Goal: Browse casually

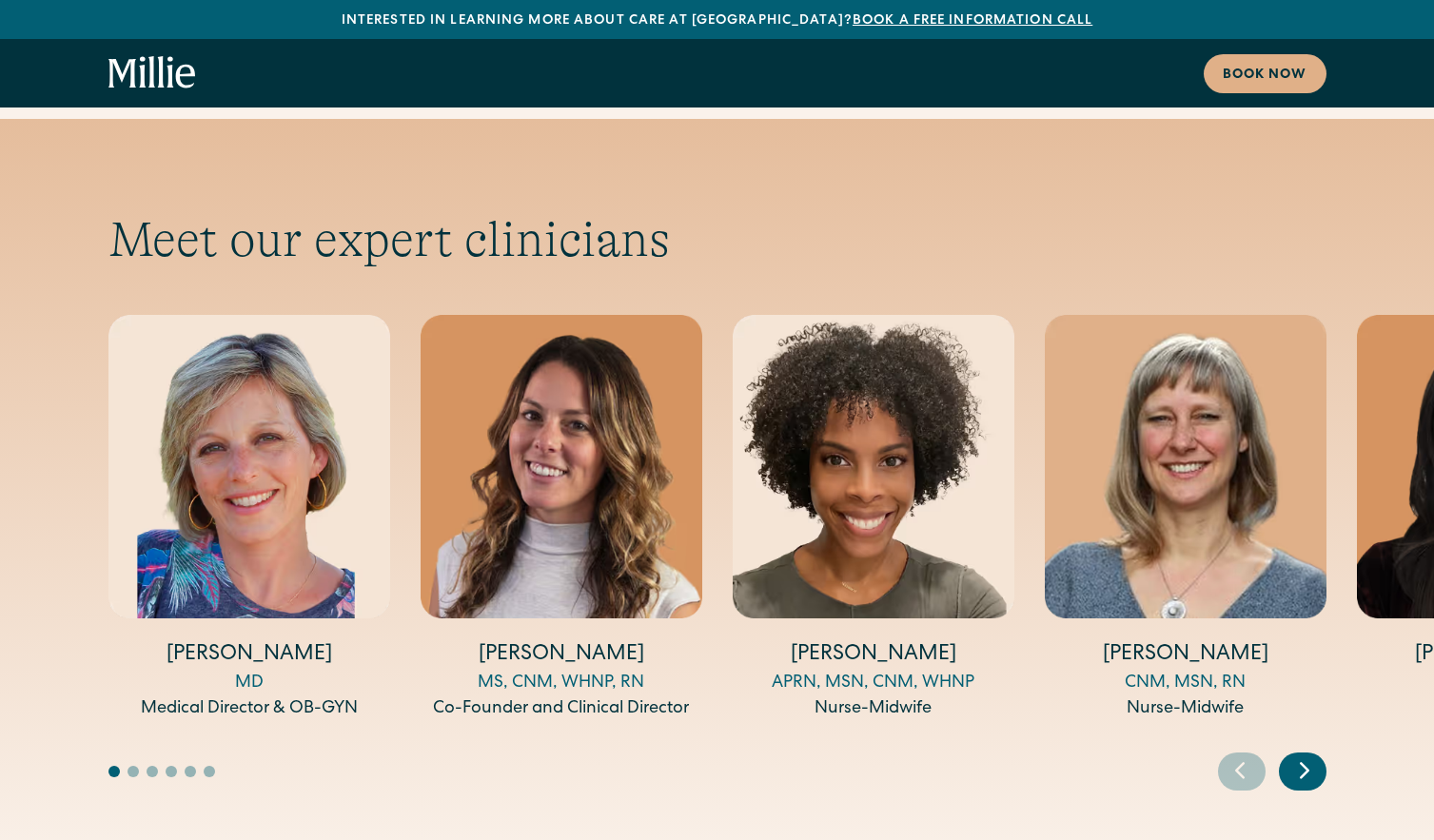
scroll to position [6181, 0]
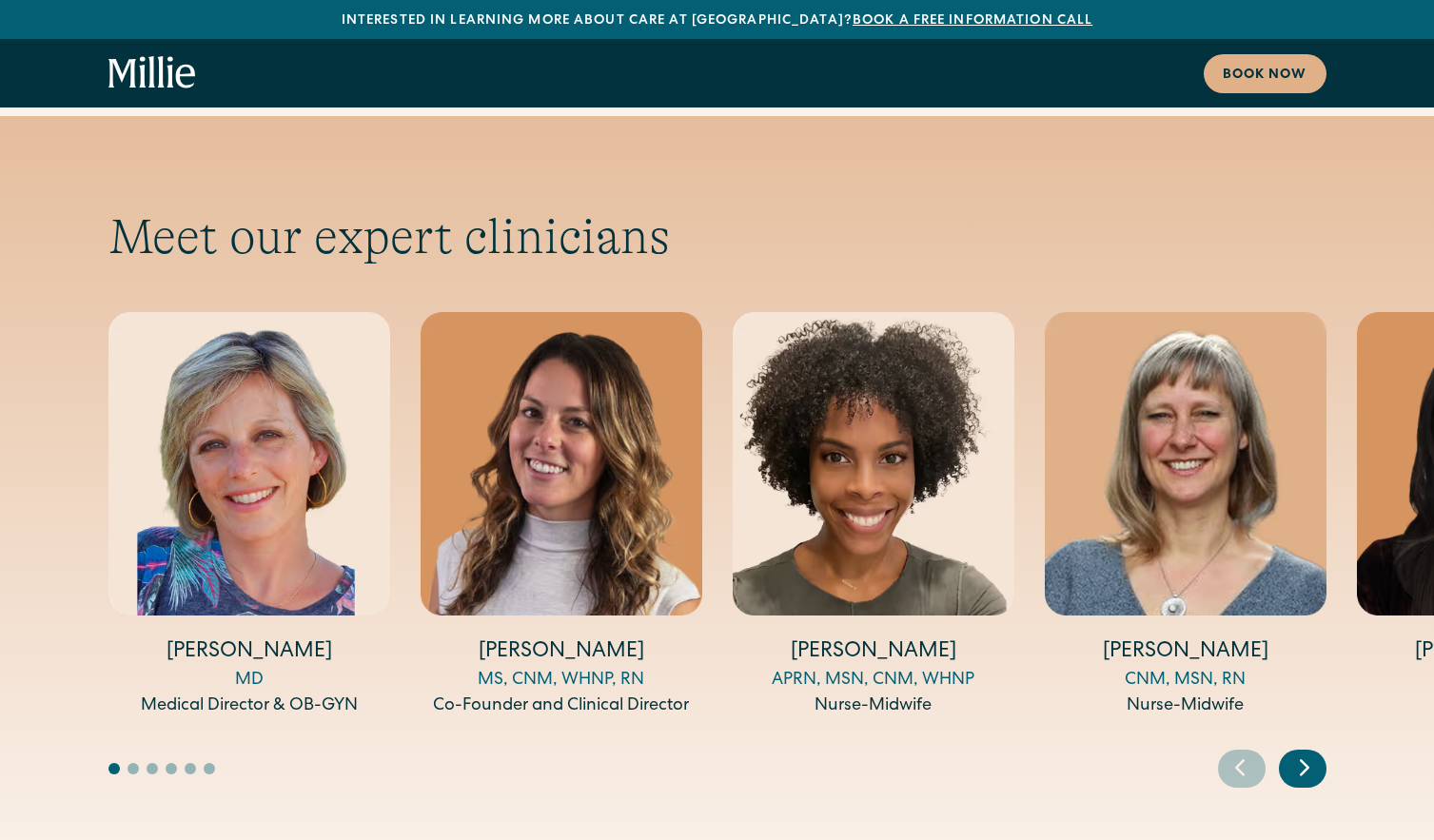
click at [1314, 753] on icon "Next slide" at bounding box center [1305, 767] width 29 height 30
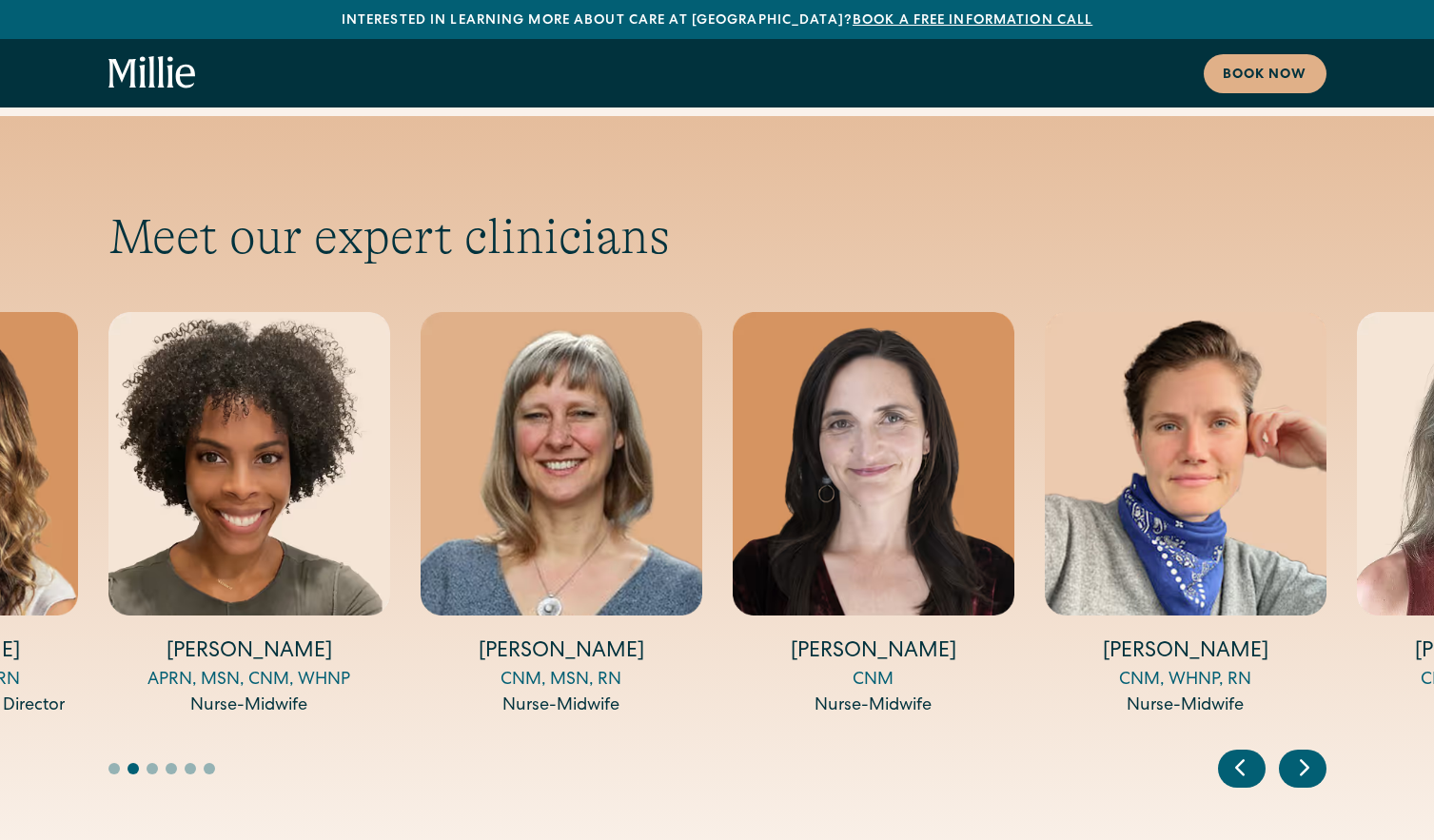
click at [1314, 753] on icon "Next slide" at bounding box center [1305, 767] width 29 height 30
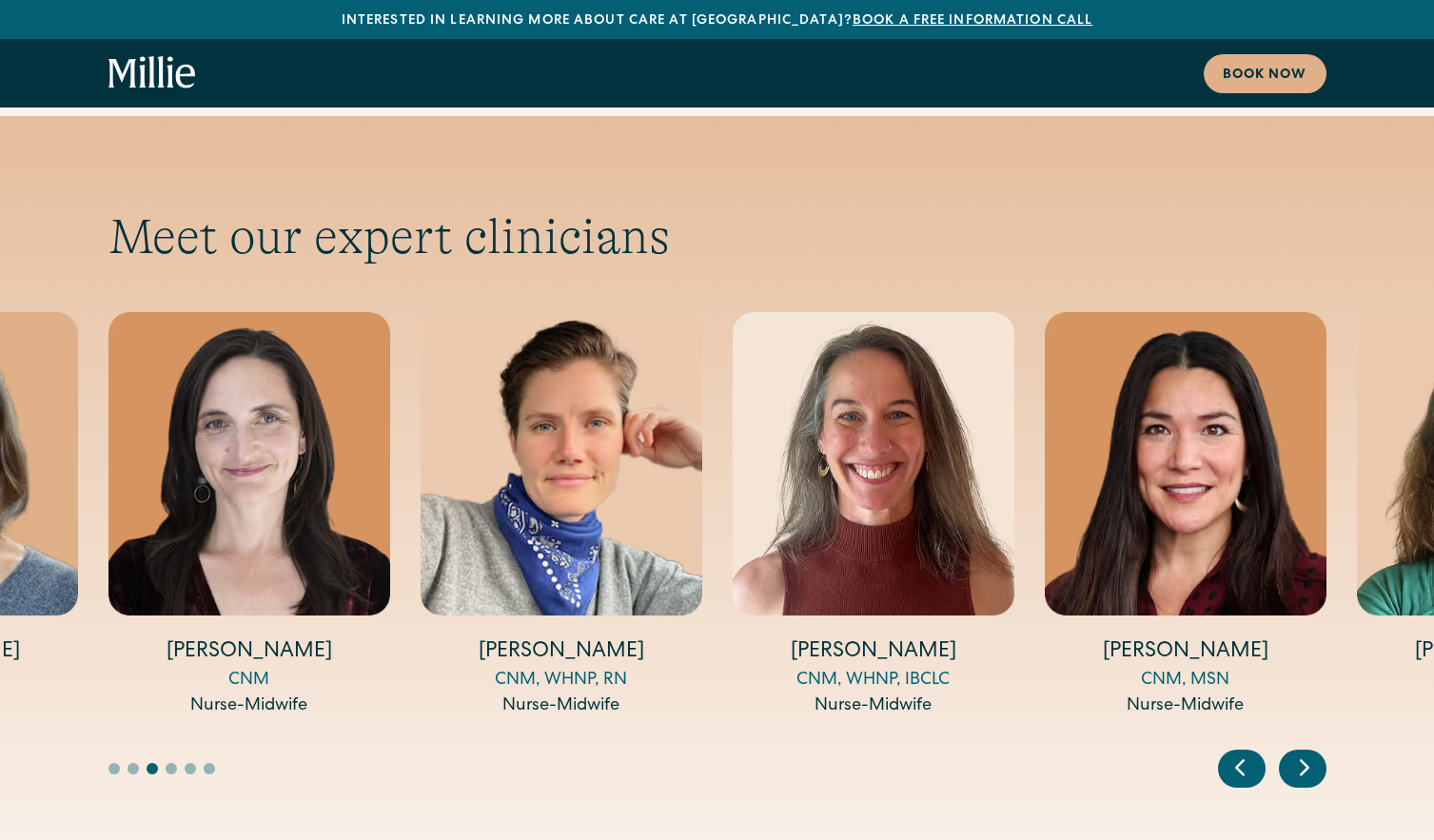
click at [1314, 753] on icon "Next slide" at bounding box center [1305, 767] width 29 height 30
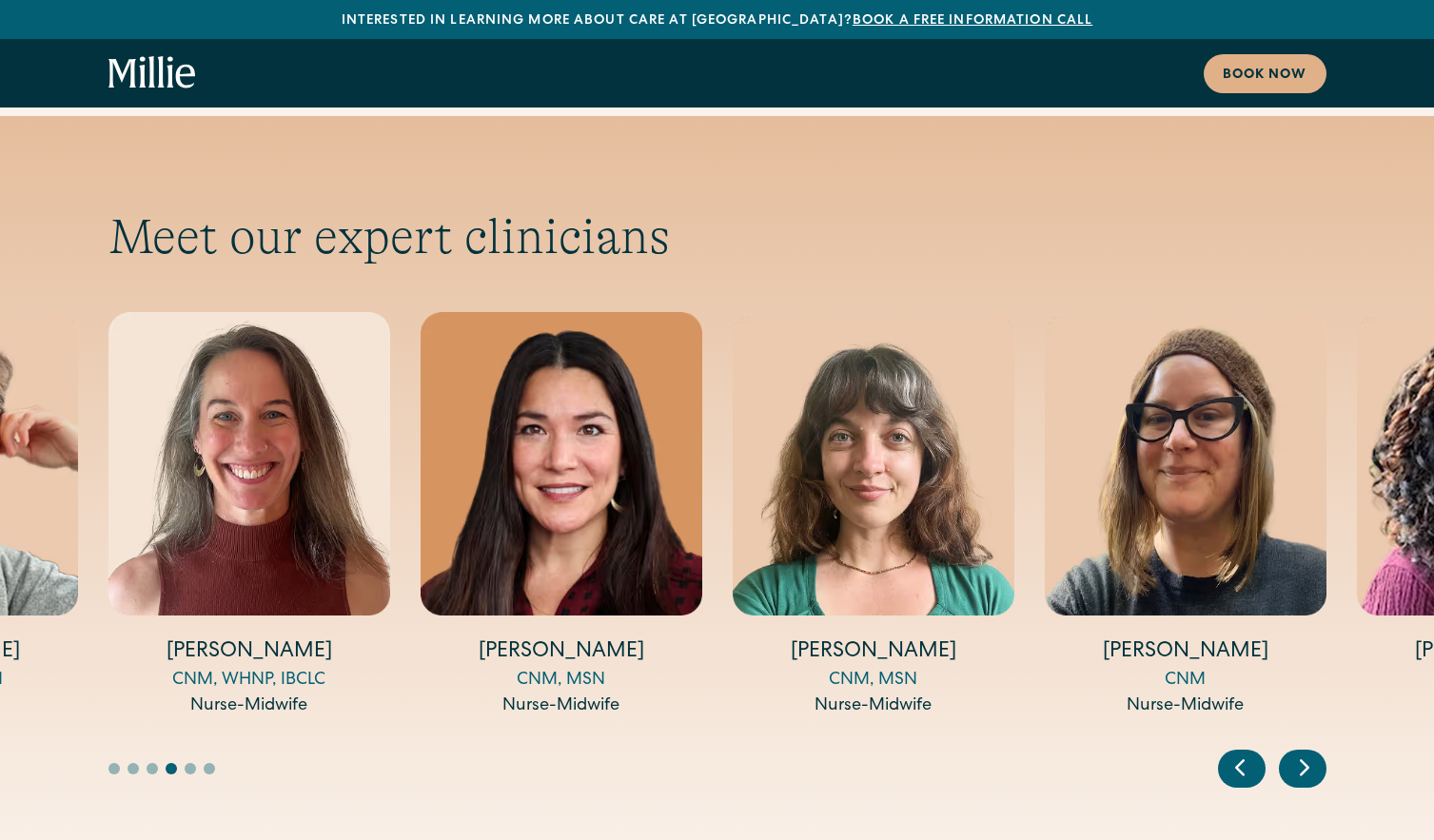
click at [1314, 753] on icon "Next slide" at bounding box center [1305, 767] width 29 height 30
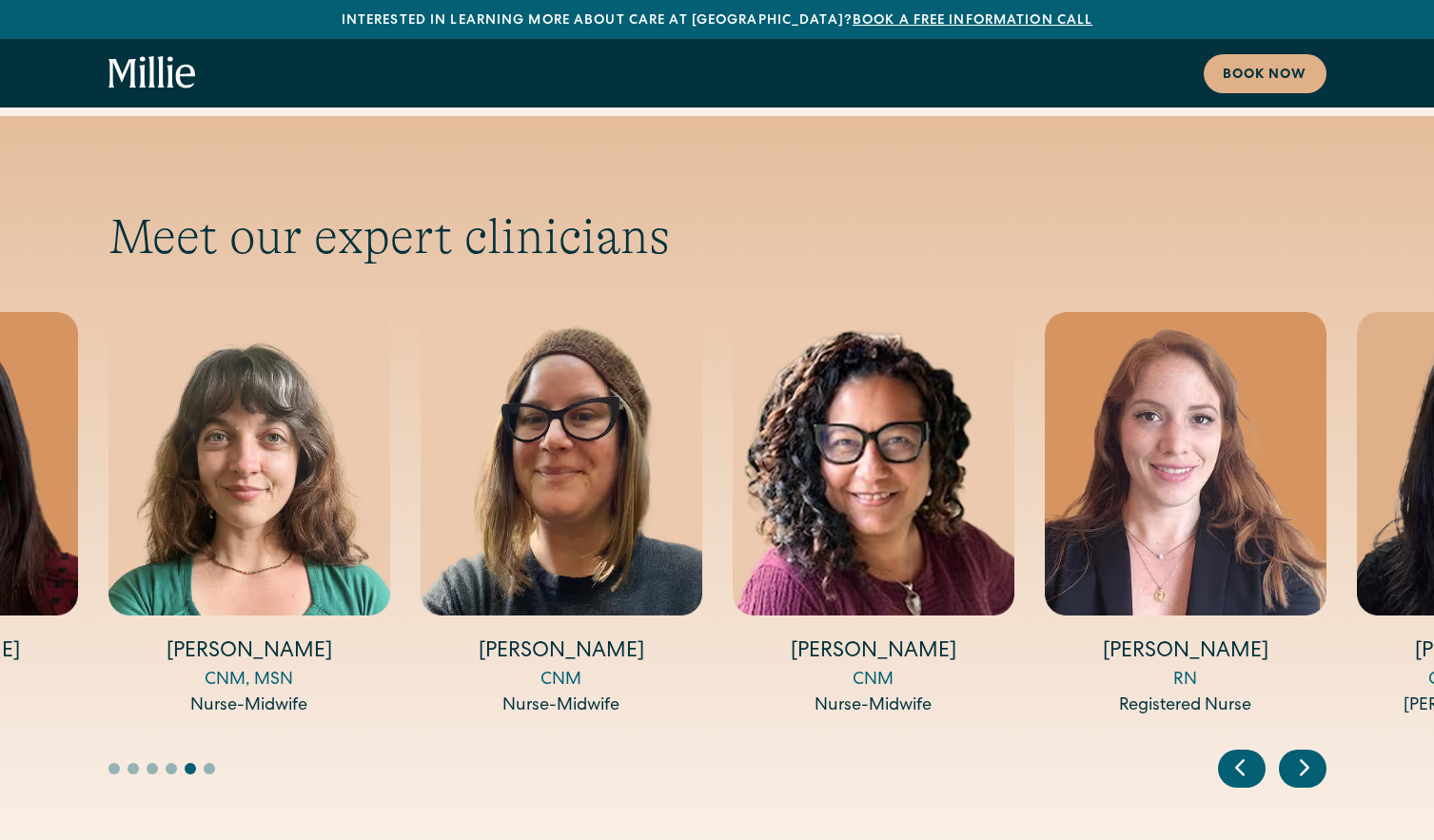
click at [1314, 753] on icon "Next slide" at bounding box center [1305, 767] width 29 height 30
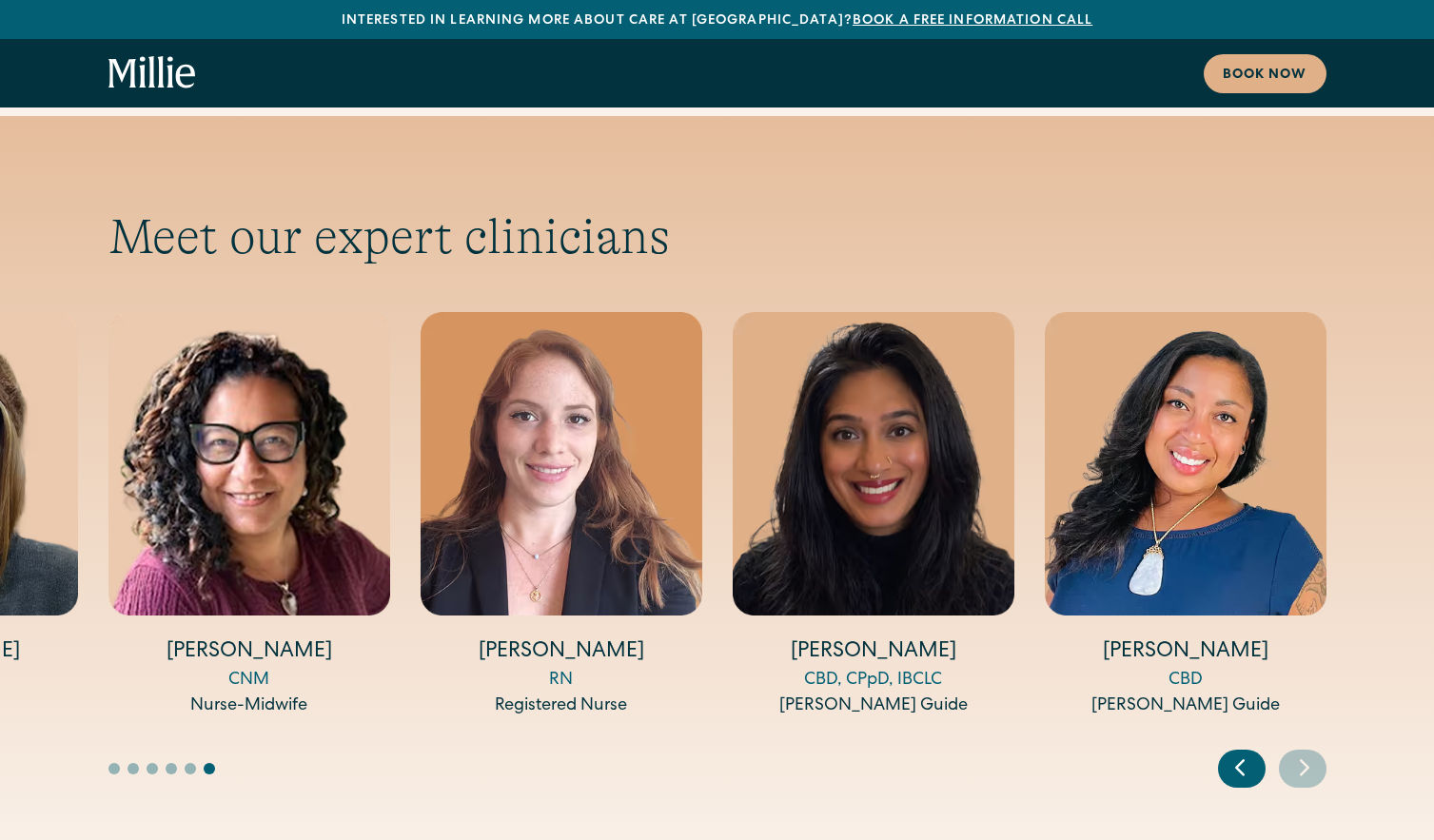
click at [1314, 753] on icon "Next slide" at bounding box center [1305, 767] width 29 height 30
click at [1234, 753] on icon "Previous slide" at bounding box center [1240, 767] width 29 height 30
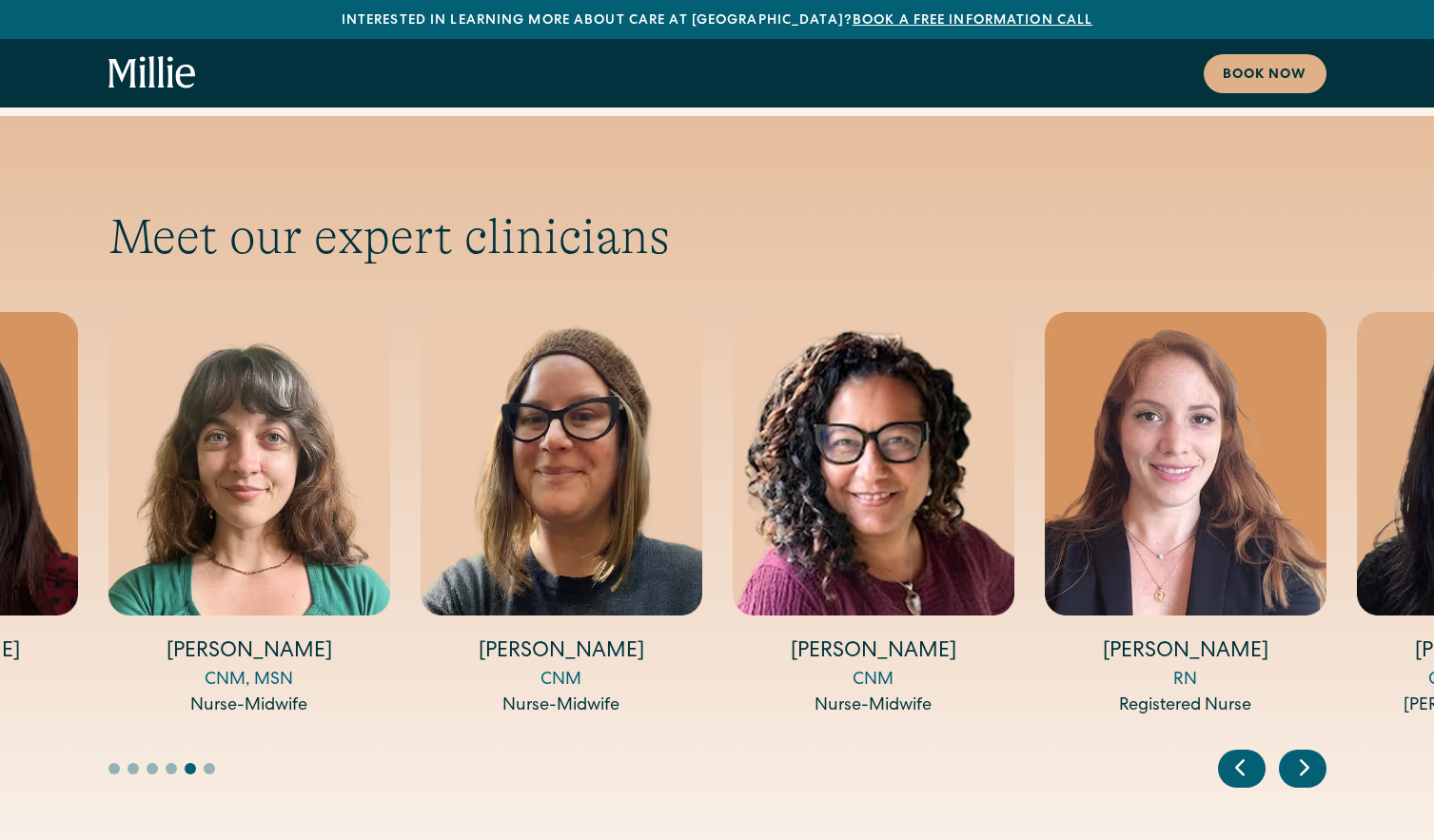
click at [1234, 753] on icon "Previous slide" at bounding box center [1240, 767] width 29 height 30
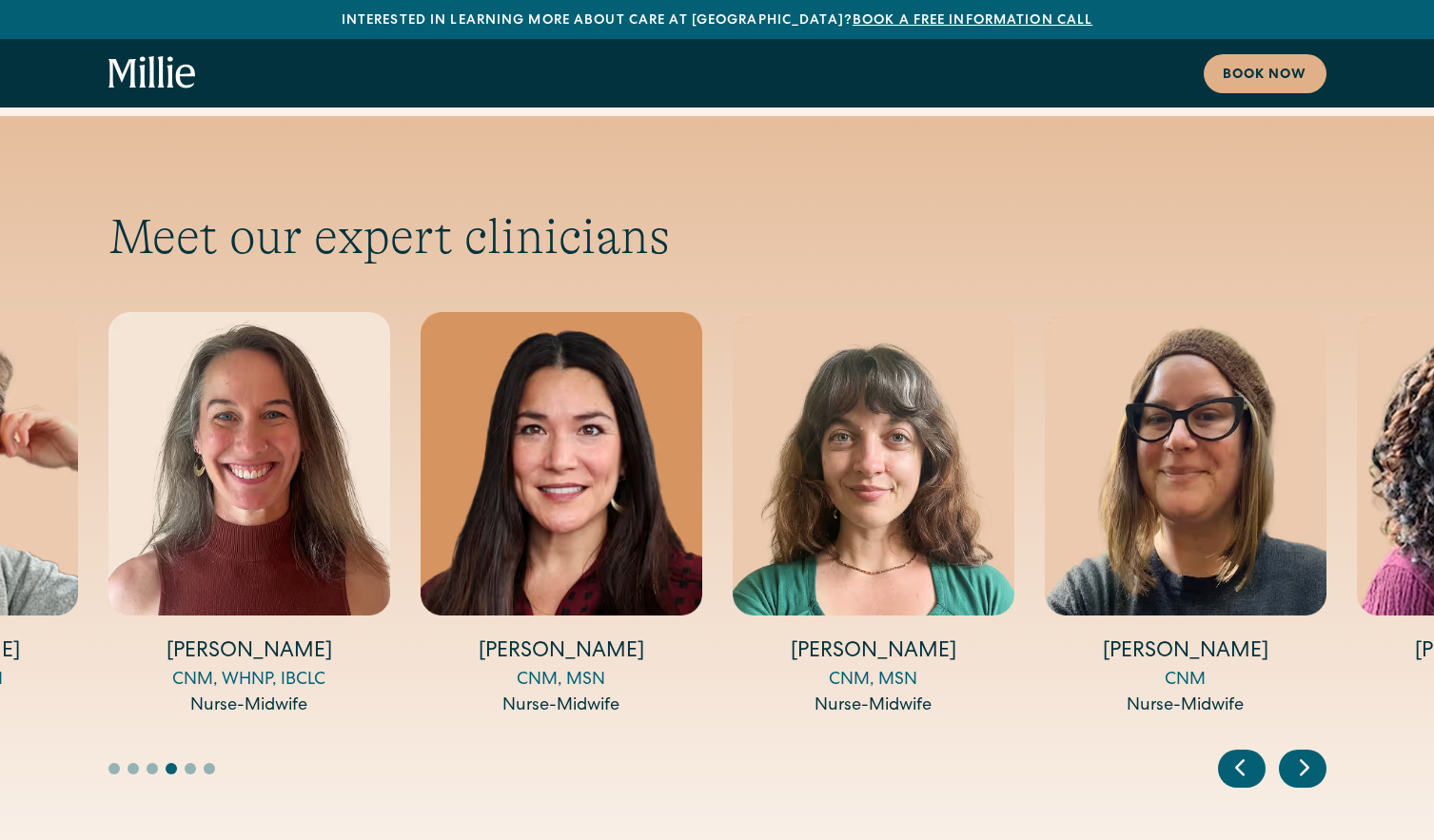
click at [1234, 753] on icon "Previous slide" at bounding box center [1240, 767] width 29 height 30
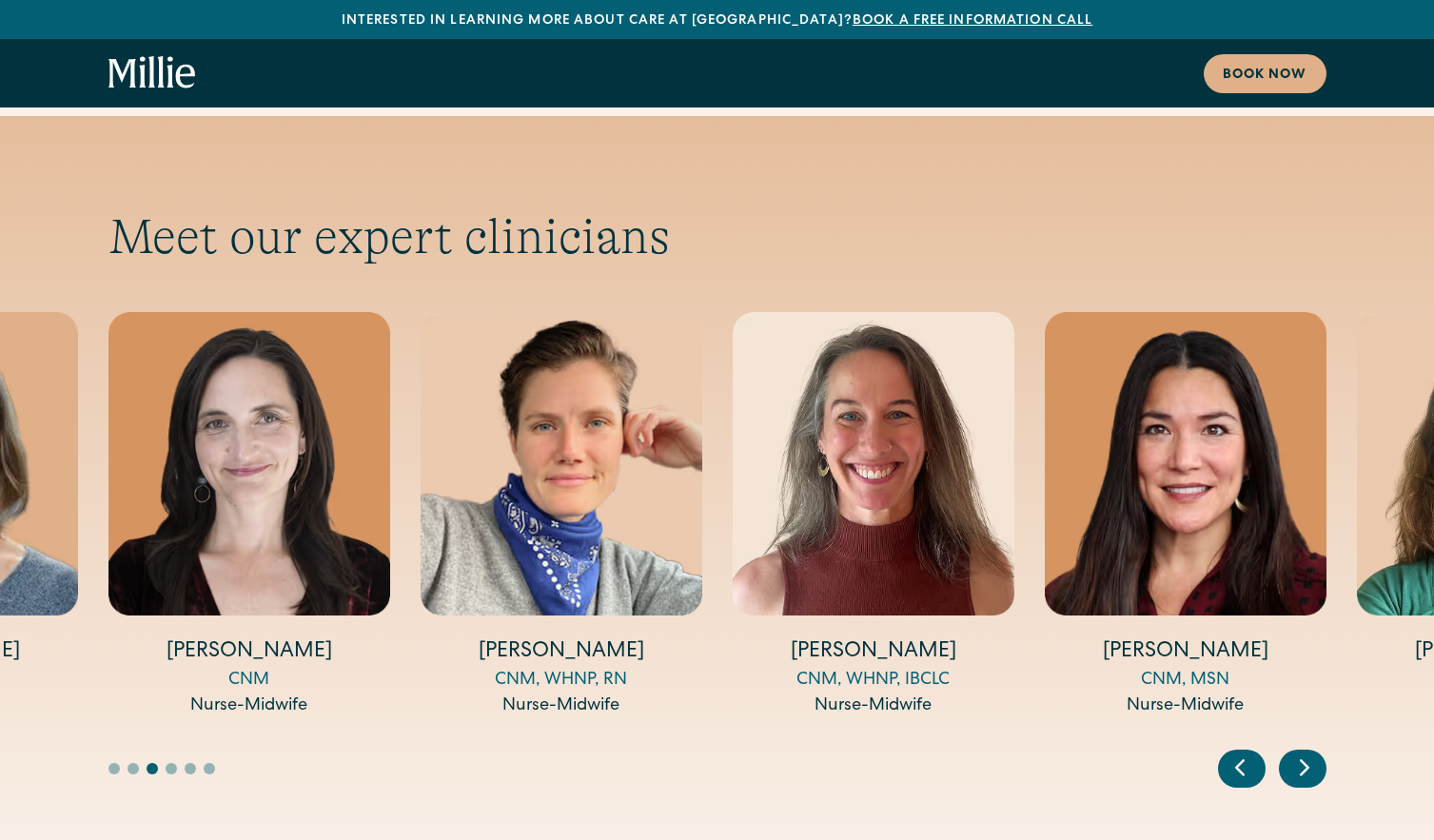
click at [1234, 753] on icon "Previous slide" at bounding box center [1240, 767] width 29 height 30
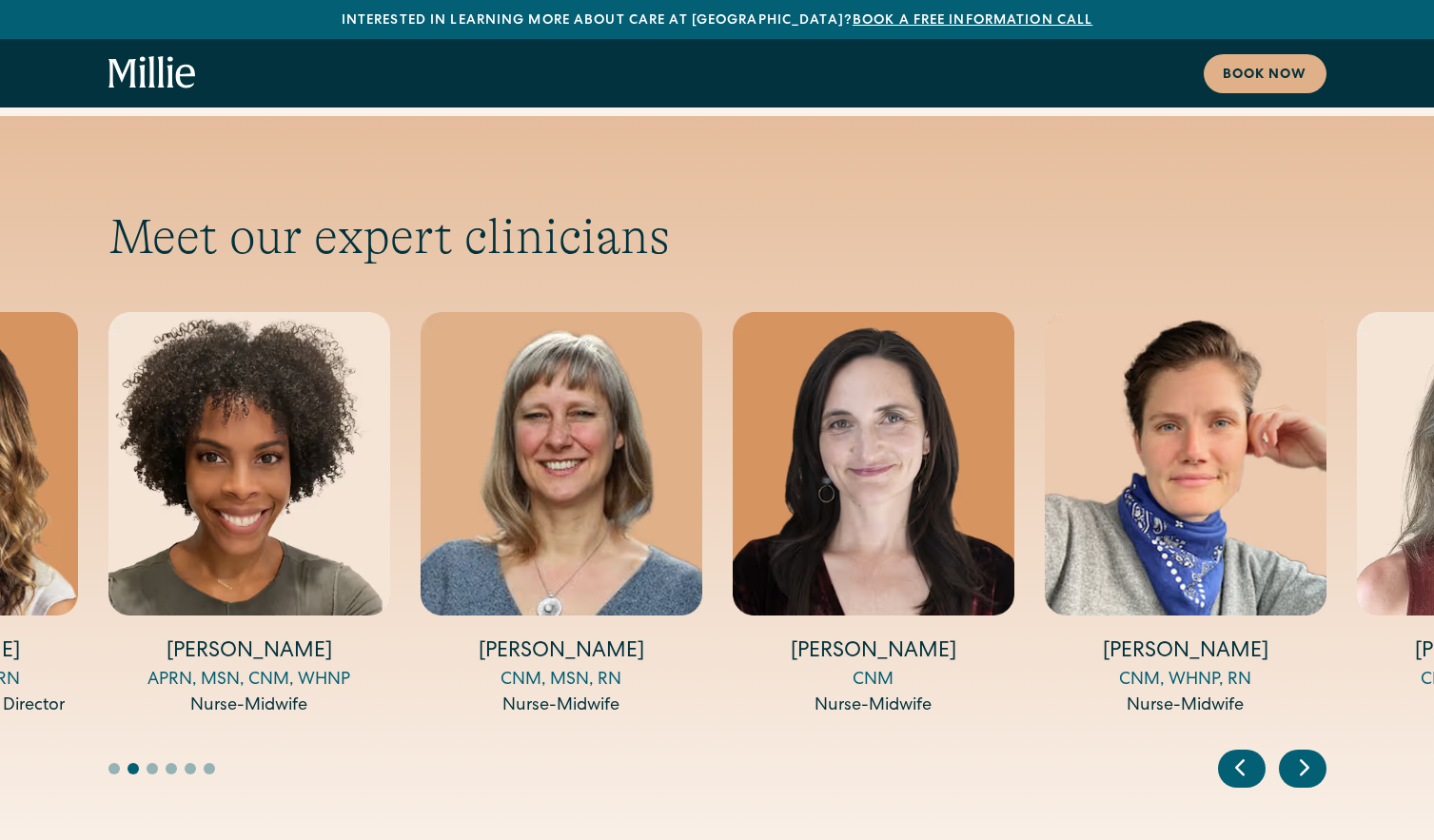
click at [1234, 753] on icon "Previous slide" at bounding box center [1240, 767] width 29 height 30
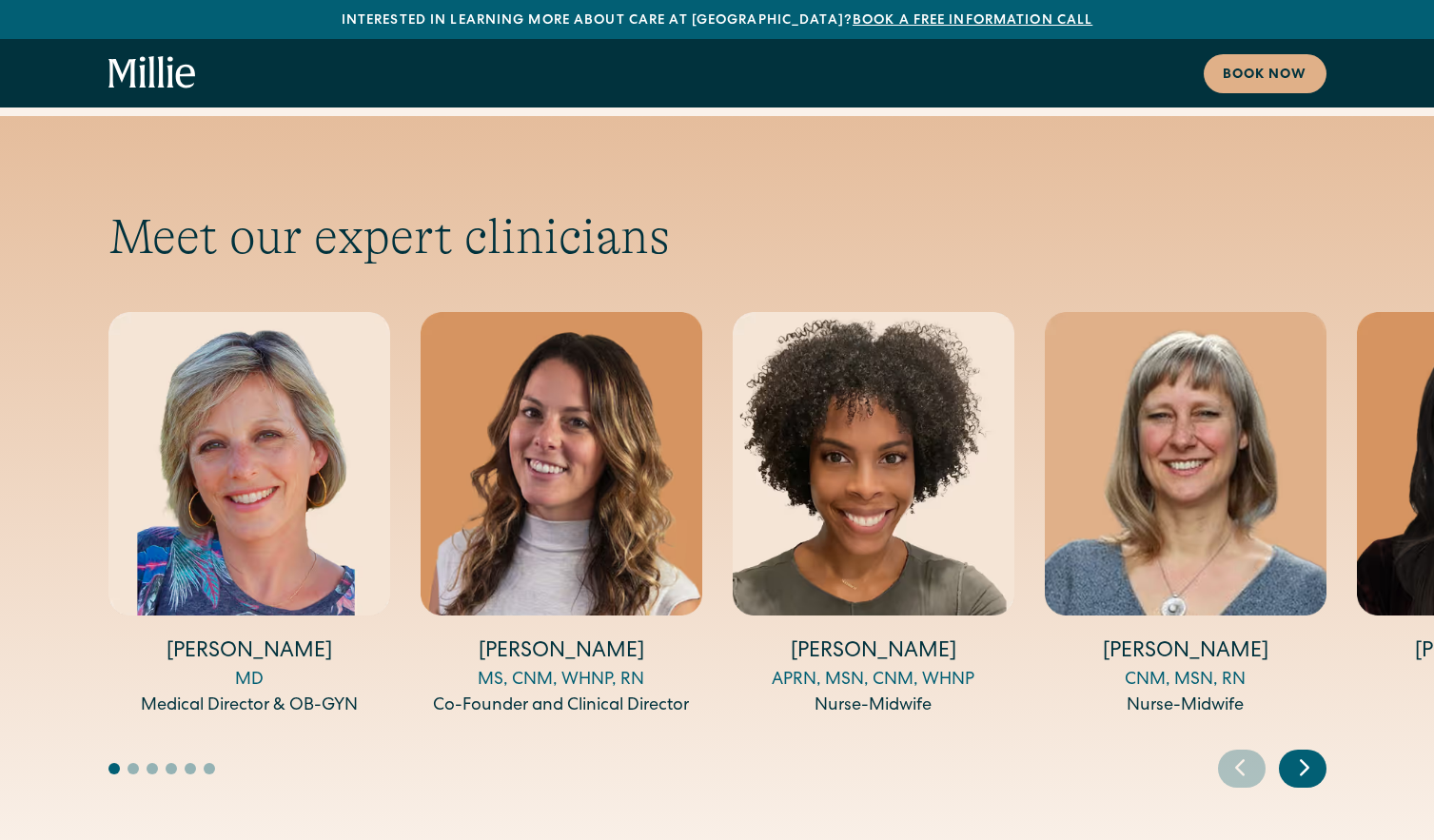
click at [1234, 753] on icon "Previous slide" at bounding box center [1240, 767] width 29 height 30
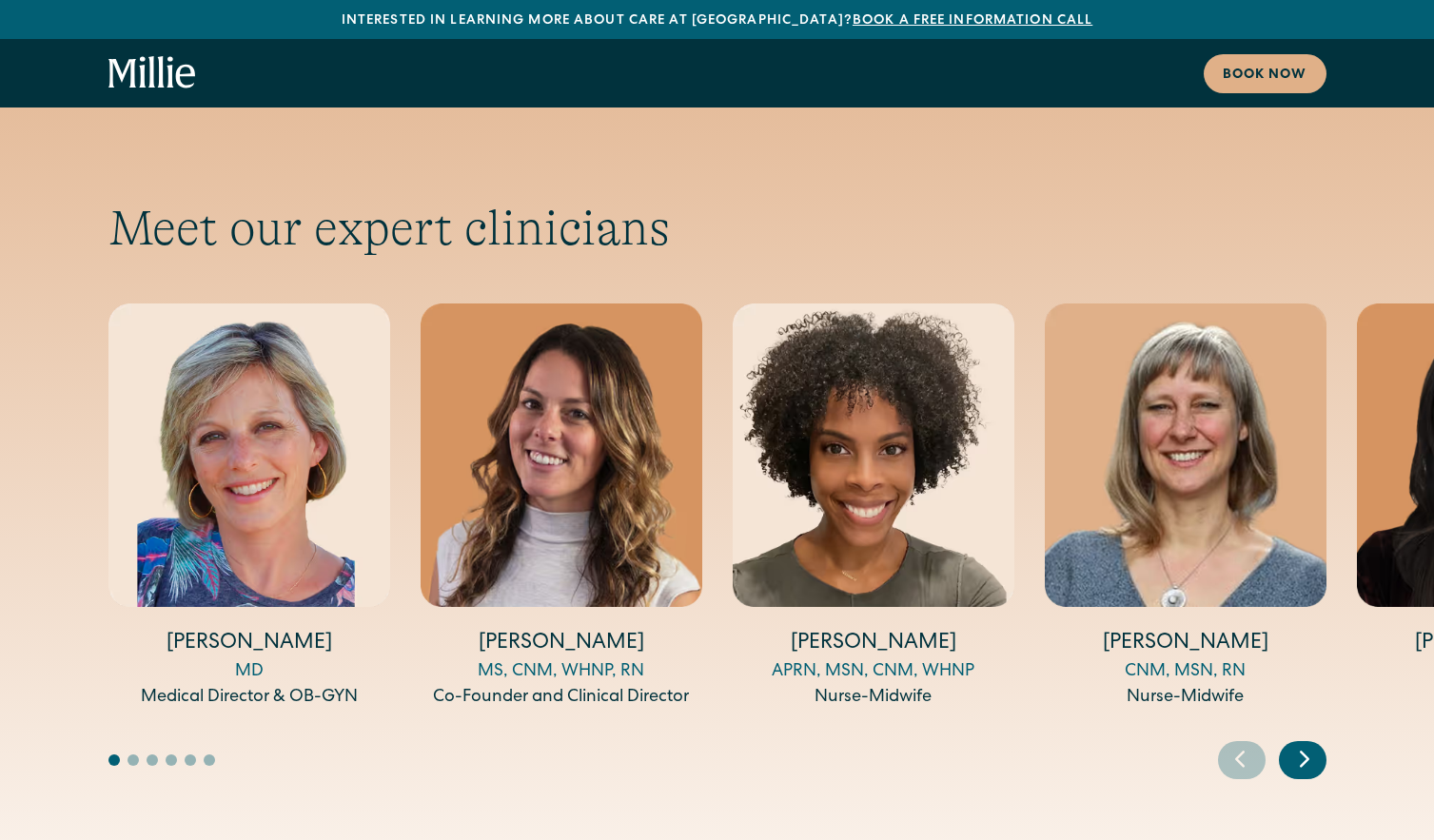
scroll to position [6193, 0]
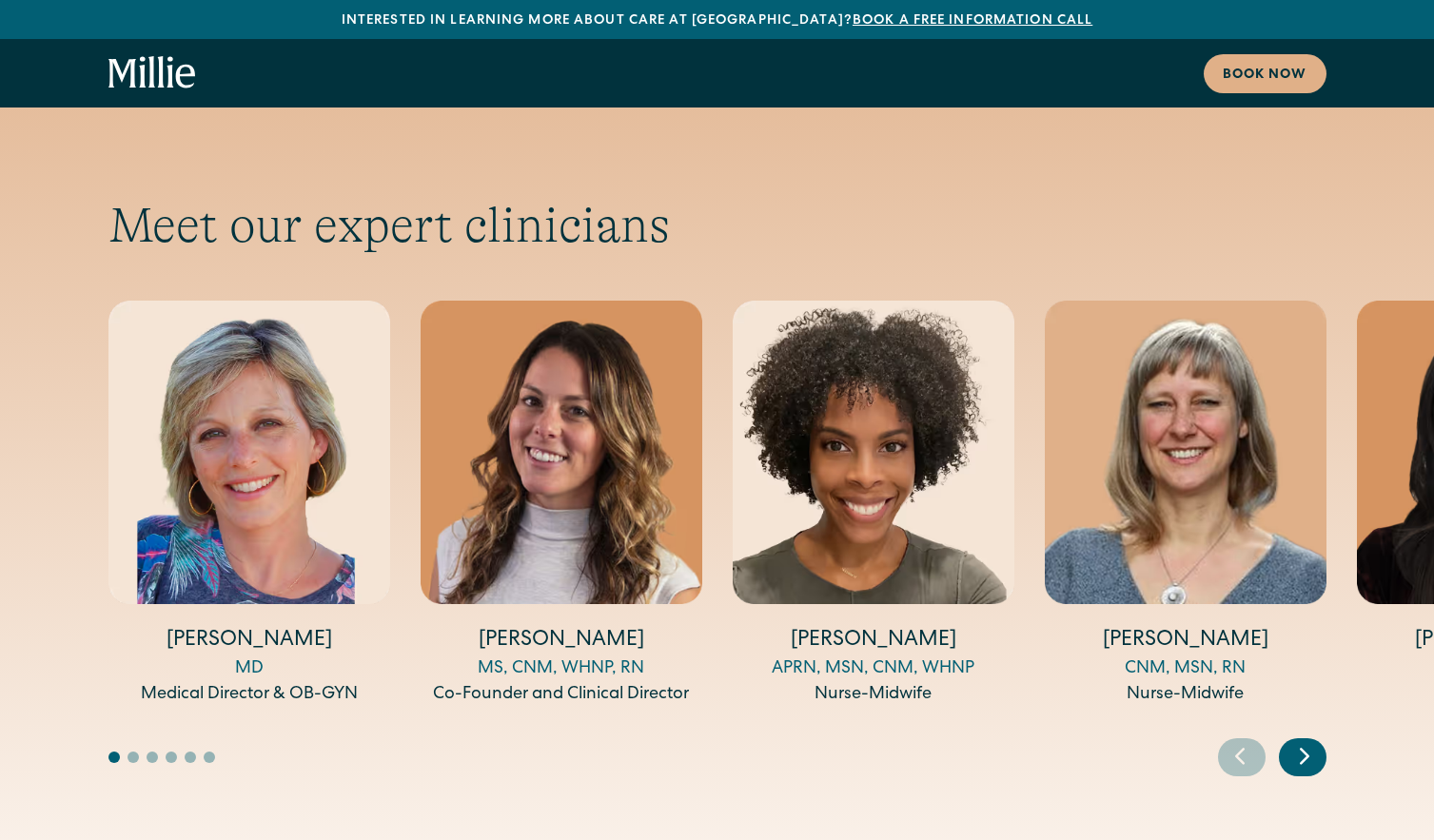
click at [1302, 741] on icon "Next slide" at bounding box center [1305, 756] width 29 height 30
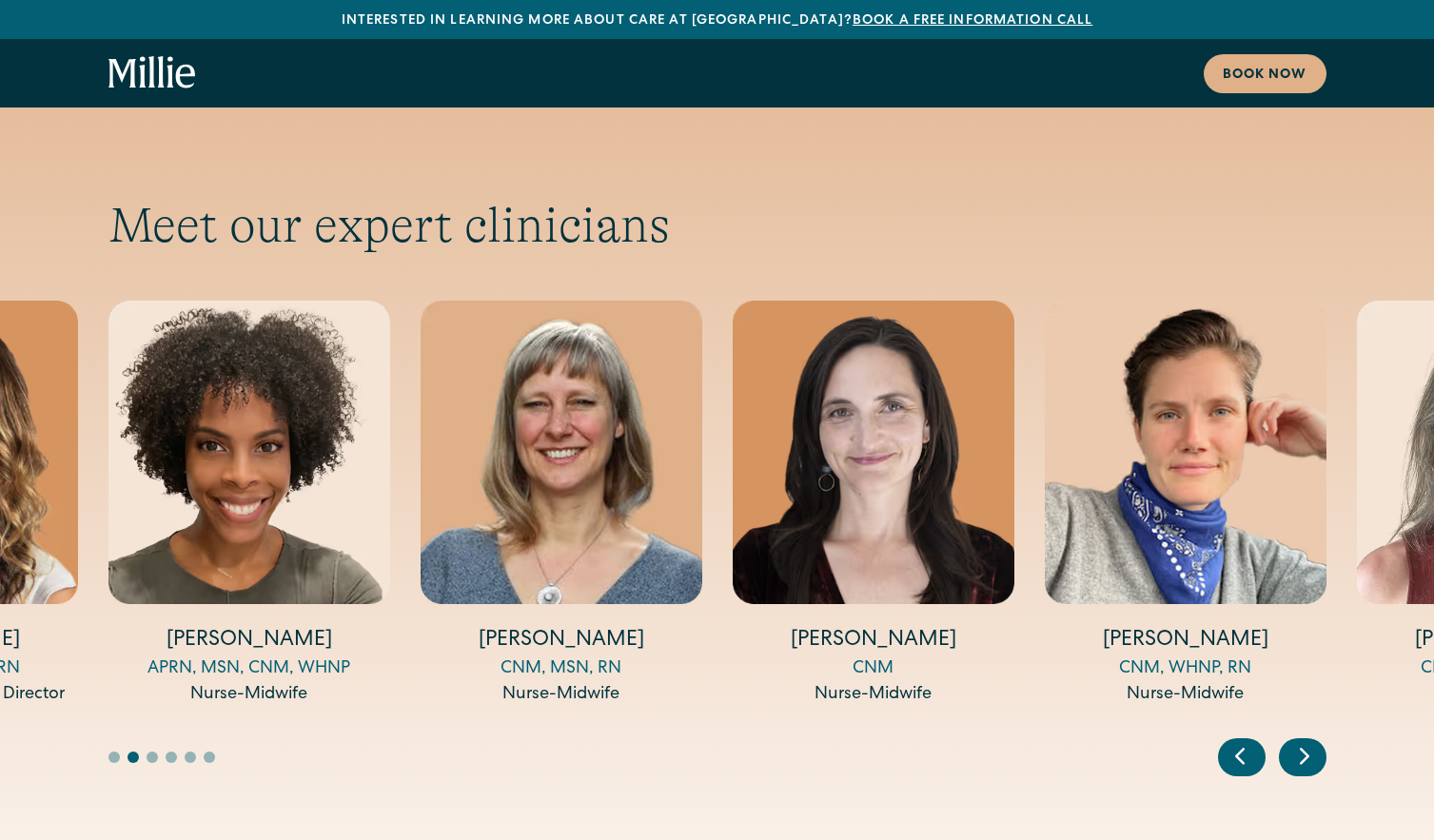
click at [1302, 741] on icon "Next slide" at bounding box center [1305, 756] width 29 height 30
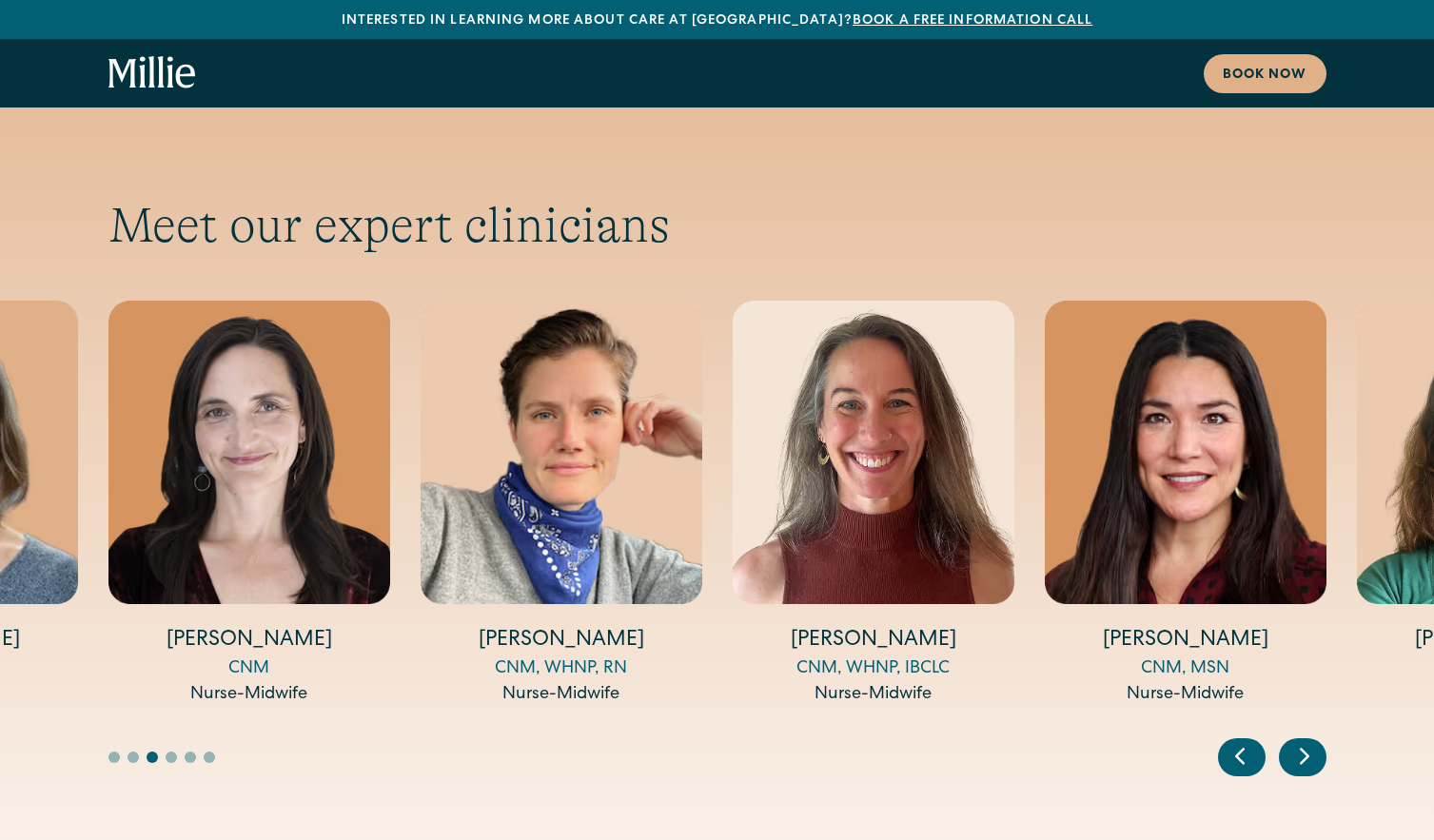
click at [1305, 741] on icon "Next slide" at bounding box center [1305, 756] width 29 height 30
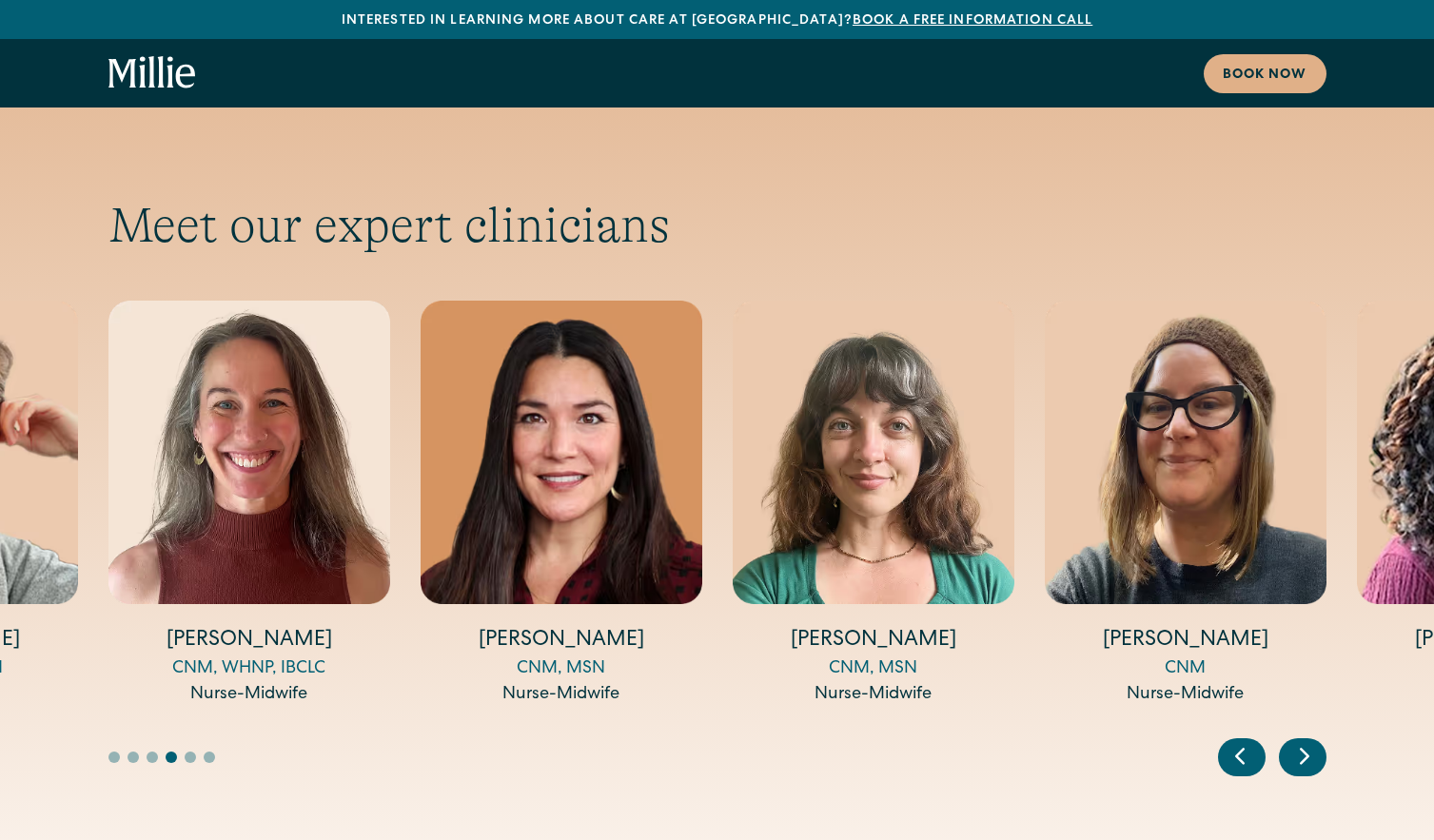
click at [1305, 741] on icon "Next slide" at bounding box center [1305, 756] width 29 height 30
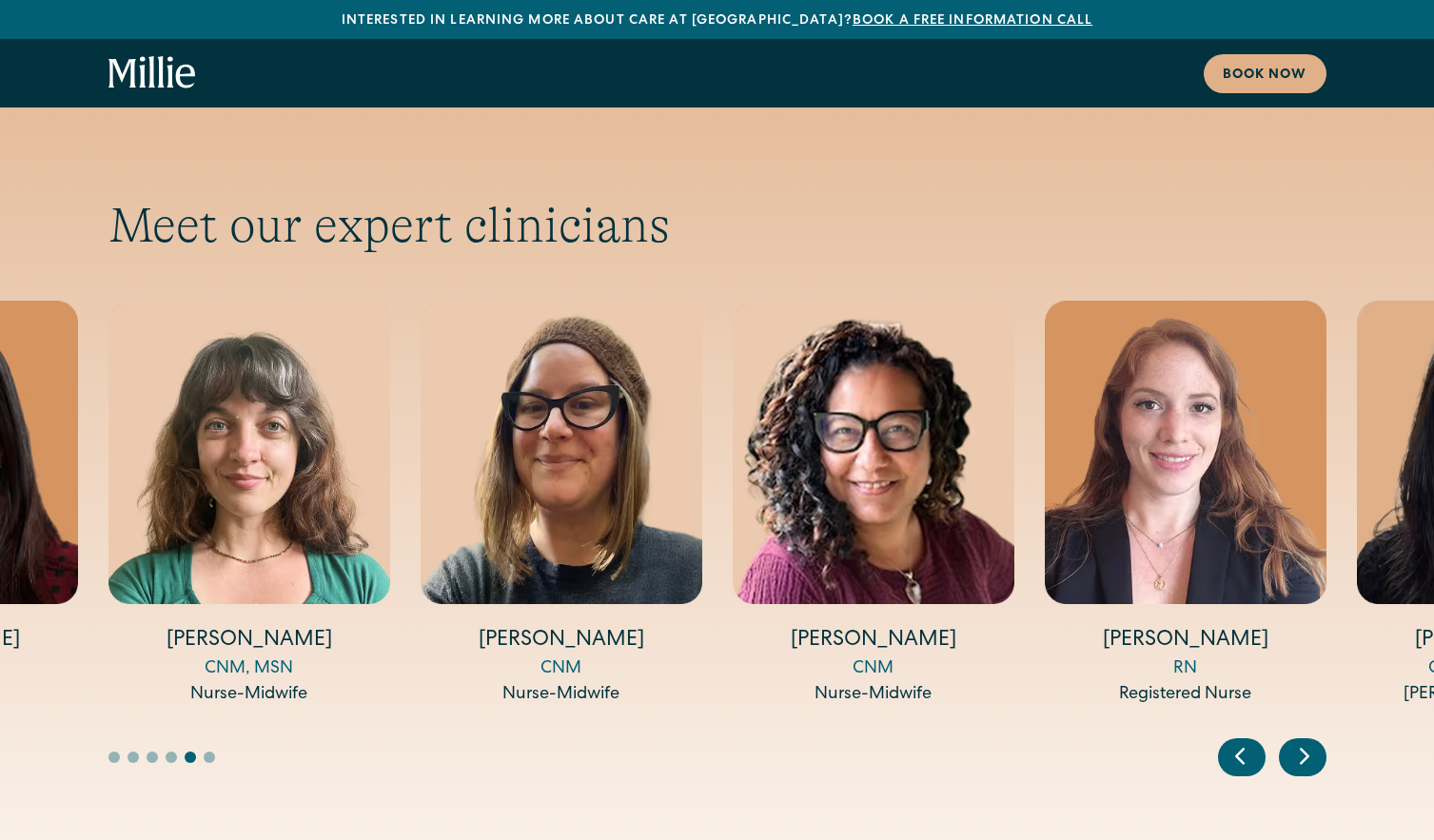
click at [1297, 741] on icon "Next slide" at bounding box center [1305, 756] width 29 height 30
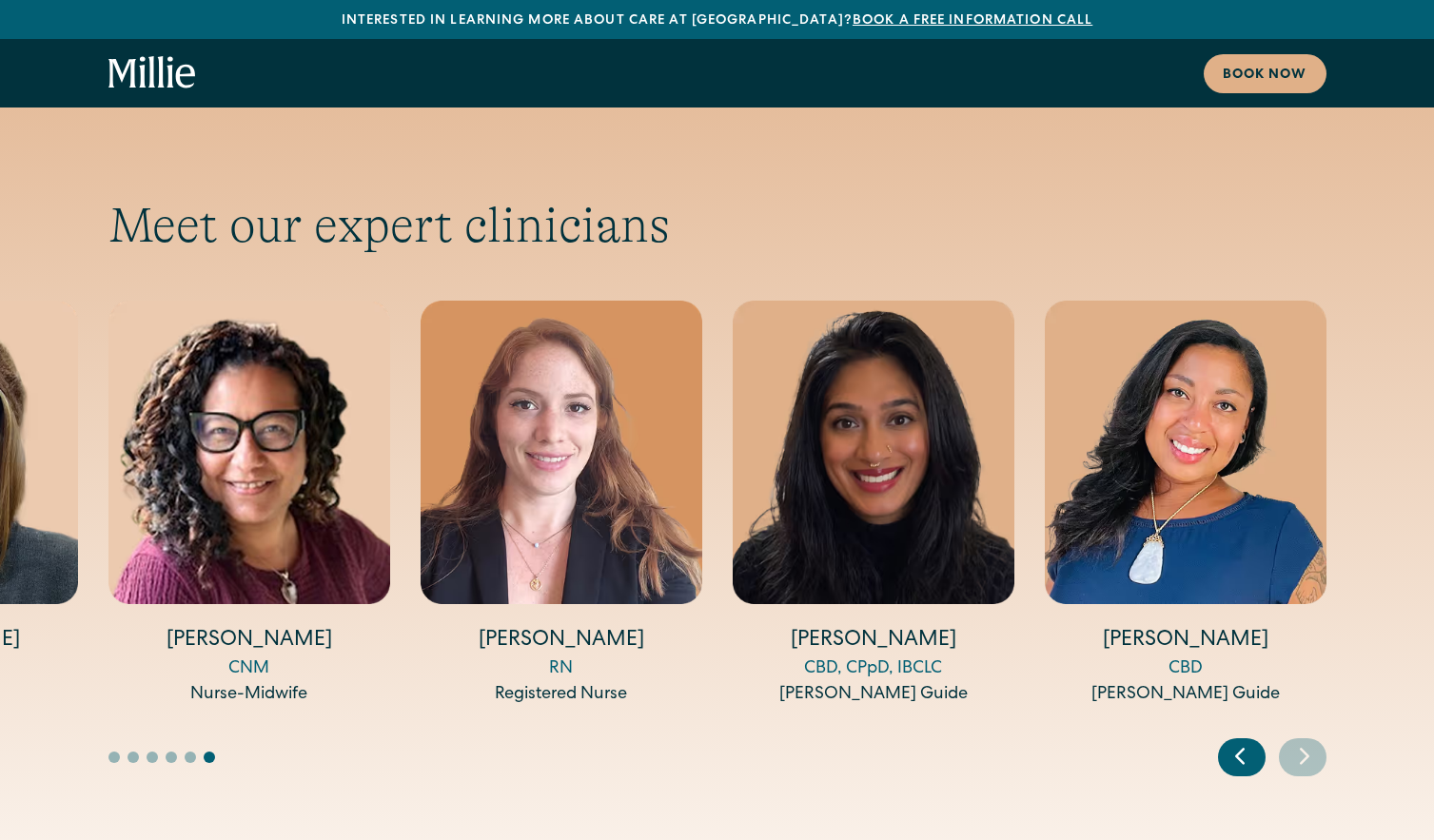
click at [1222, 739] on div "Previous slide" at bounding box center [1242, 757] width 48 height 38
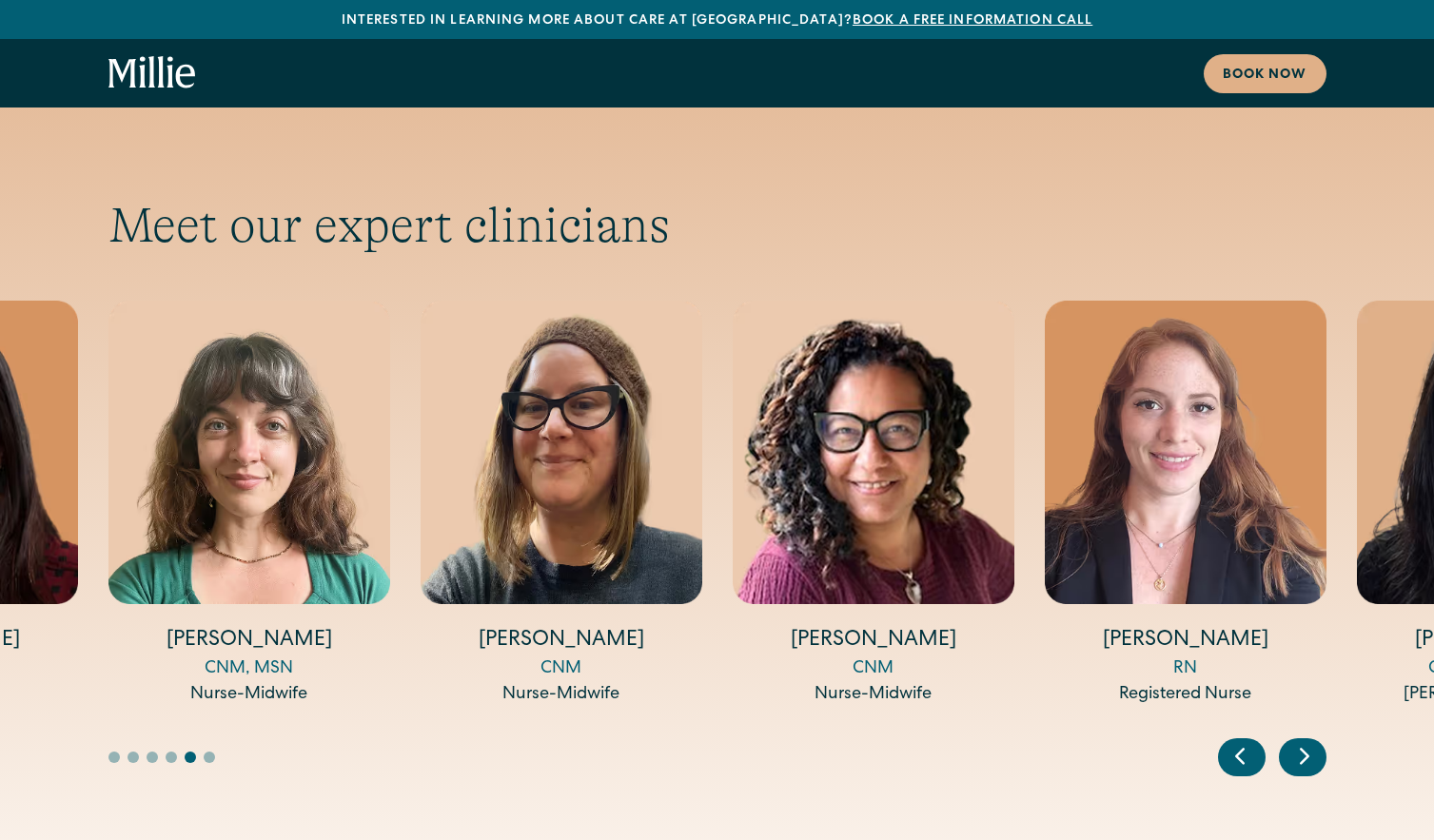
click at [1234, 741] on icon "Previous slide" at bounding box center [1240, 756] width 29 height 30
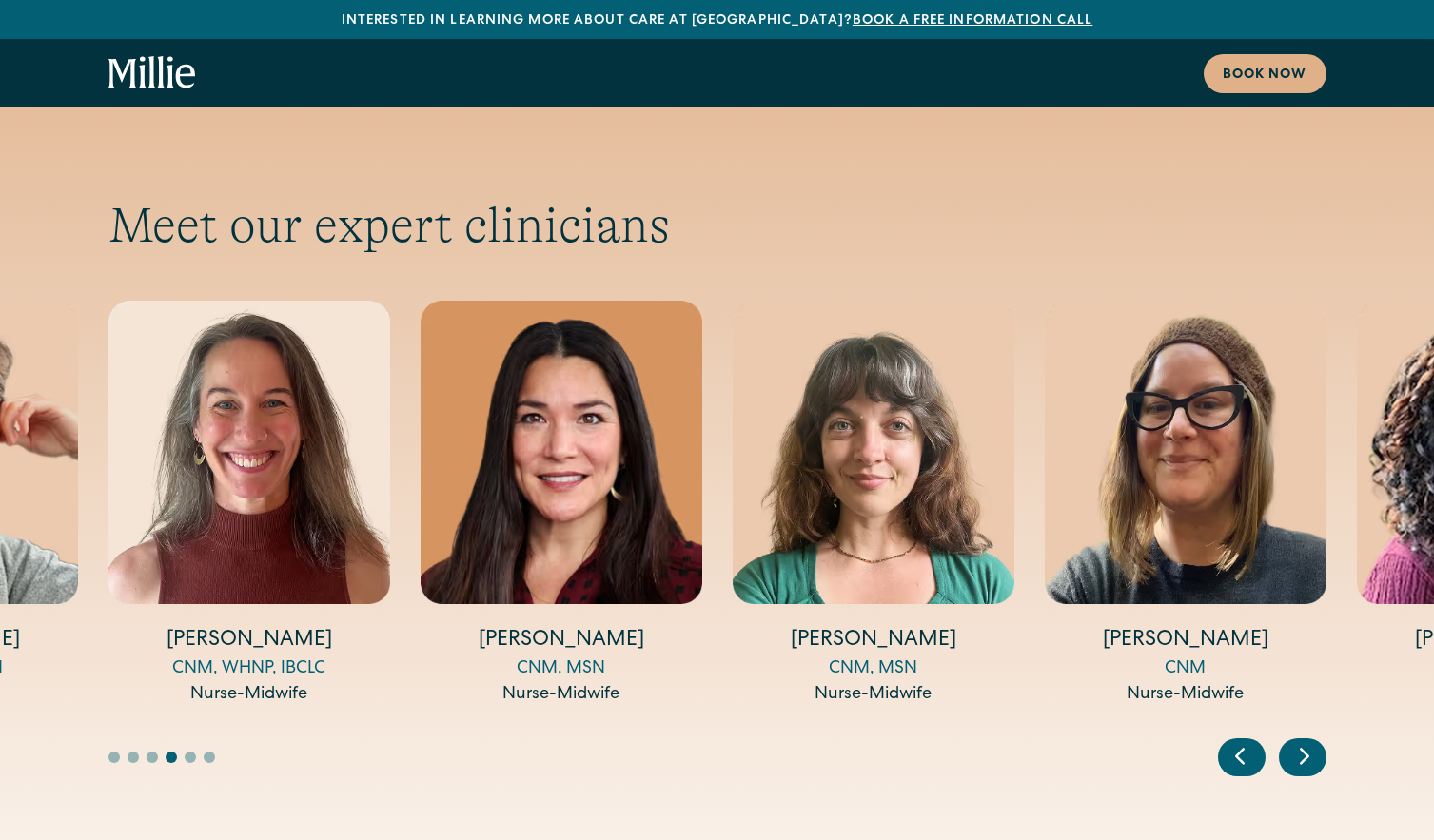
click at [1234, 741] on icon "Previous slide" at bounding box center [1240, 756] width 29 height 30
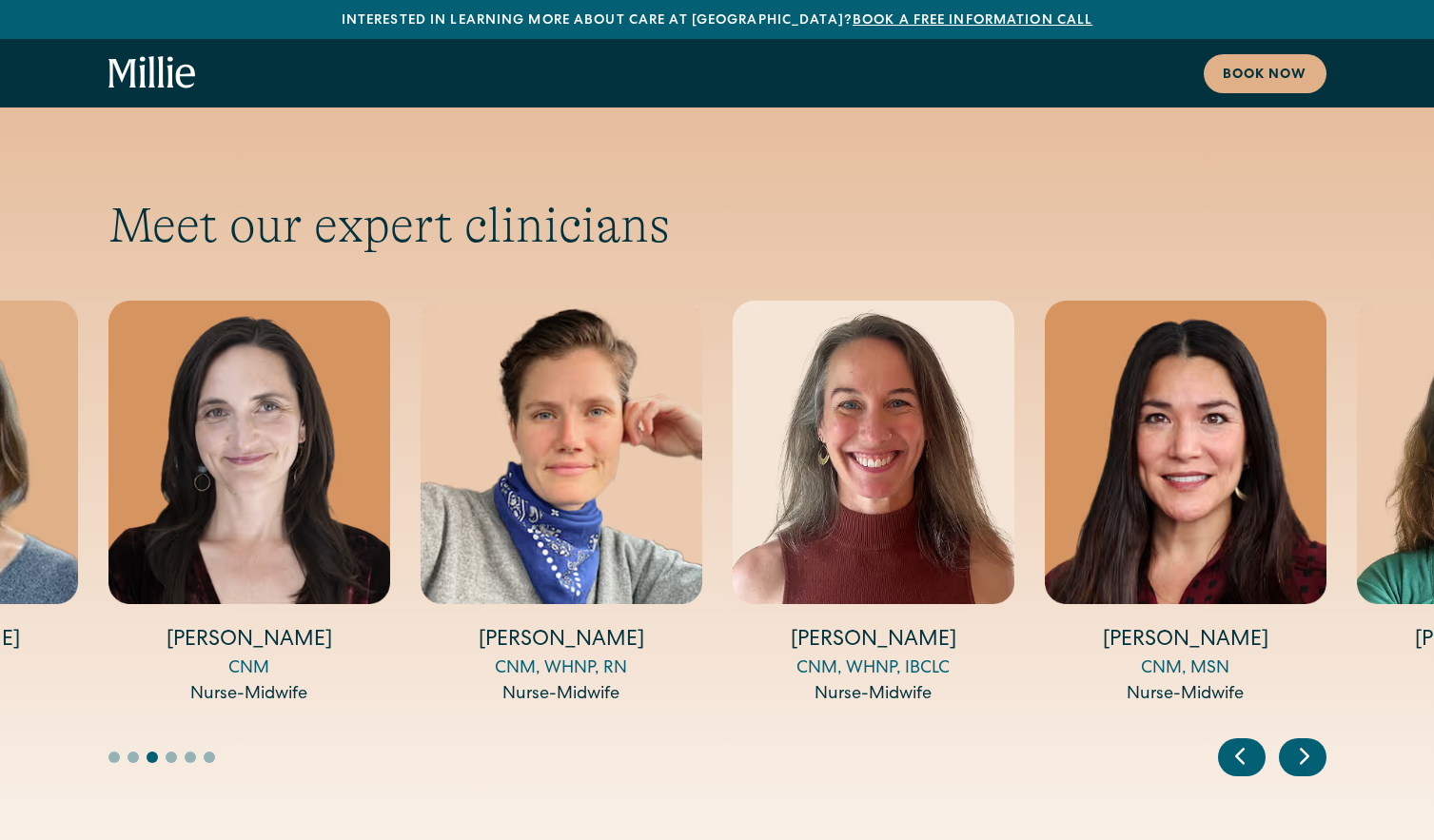
click at [1234, 741] on icon "Previous slide" at bounding box center [1240, 756] width 29 height 30
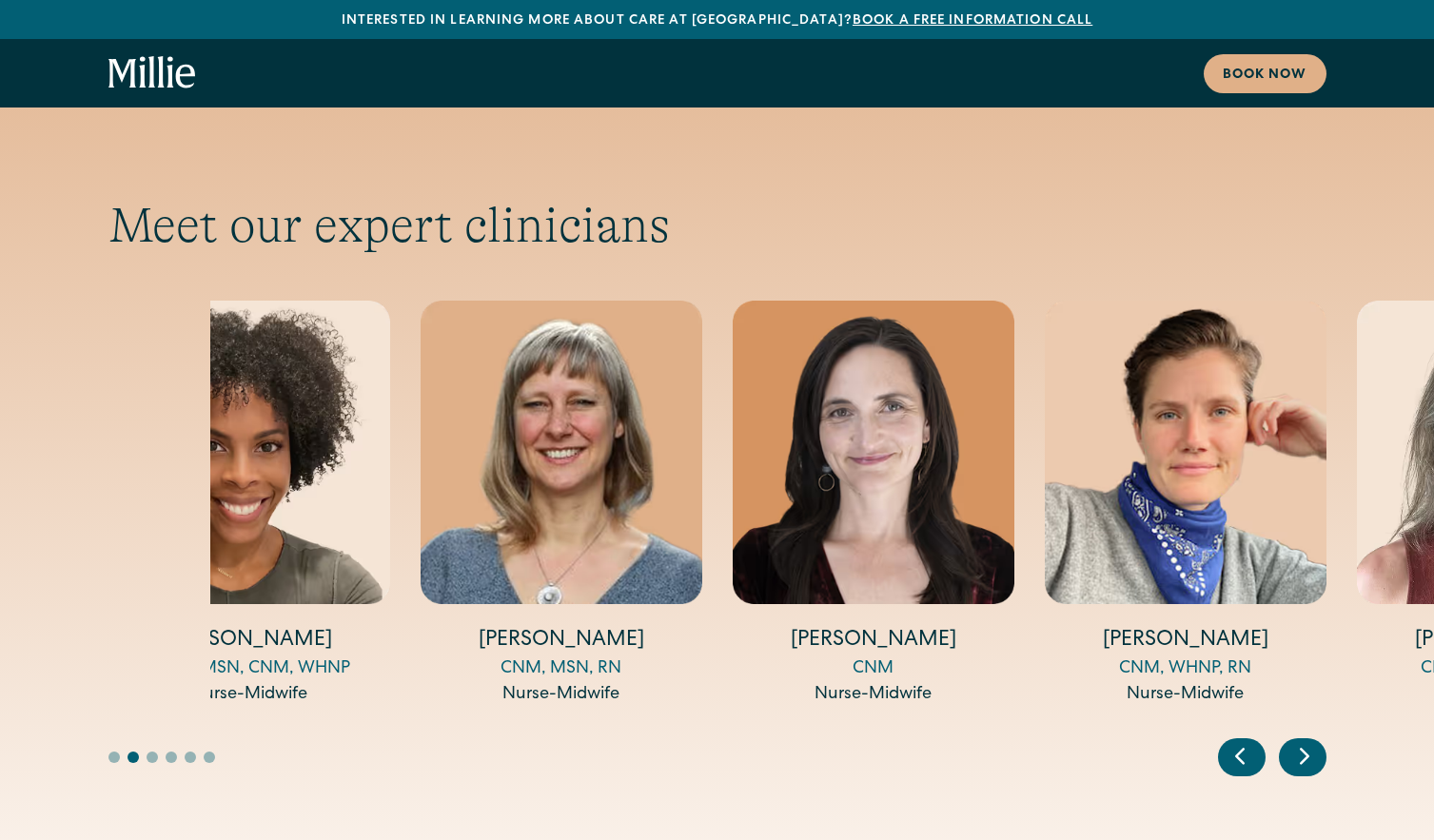
click at [1234, 741] on icon "Previous slide" at bounding box center [1240, 756] width 29 height 30
